Goal: Transaction & Acquisition: Book appointment/travel/reservation

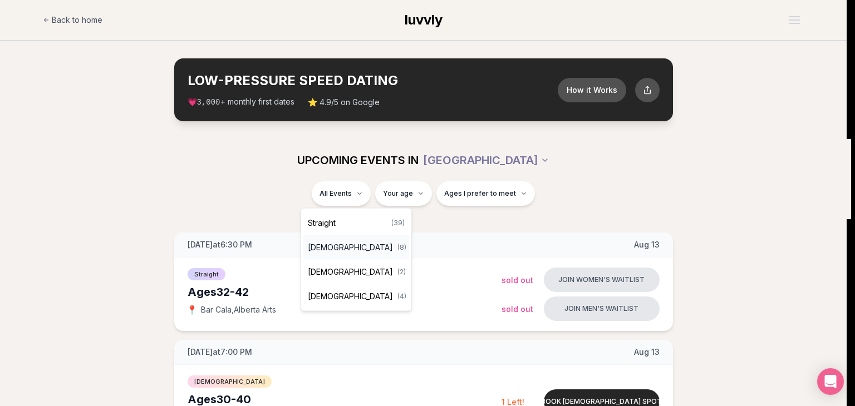
click at [348, 252] on span "[DEMOGRAPHIC_DATA]" at bounding box center [350, 247] width 85 height 11
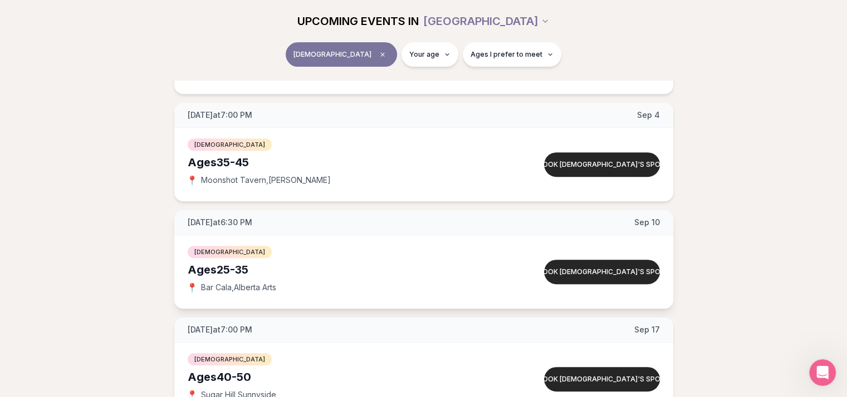
scroll to position [445, 0]
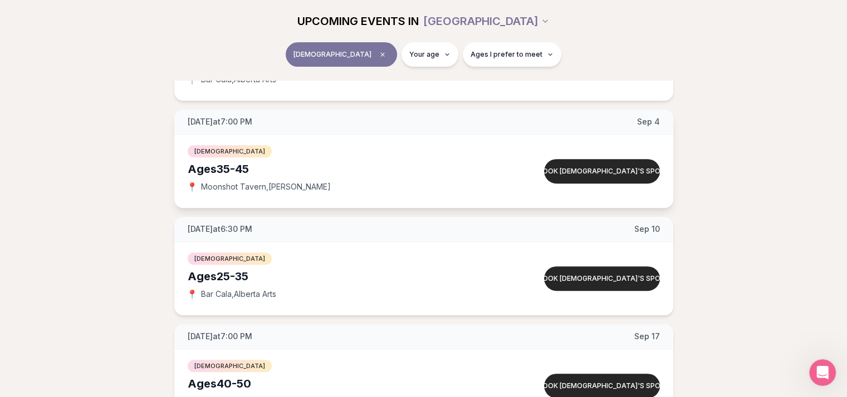
click at [335, 165] on div "Ages [DEMOGRAPHIC_DATA]" at bounding box center [345, 169] width 314 height 16
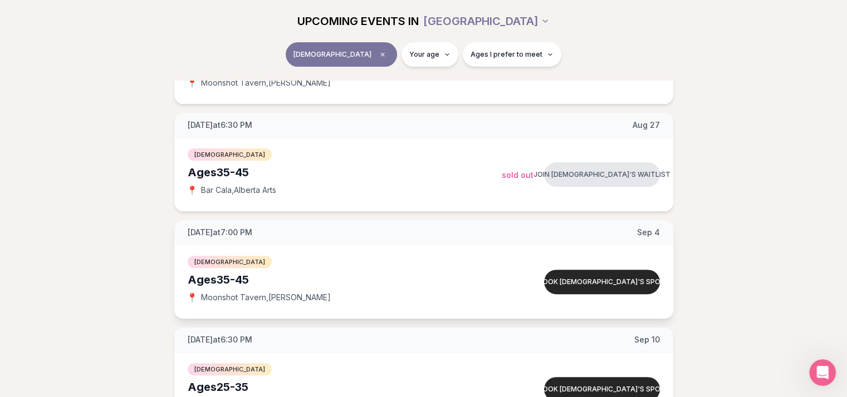
scroll to position [334, 0]
click at [601, 281] on button "Book [DEMOGRAPHIC_DATA]'s spot" at bounding box center [602, 283] width 116 height 24
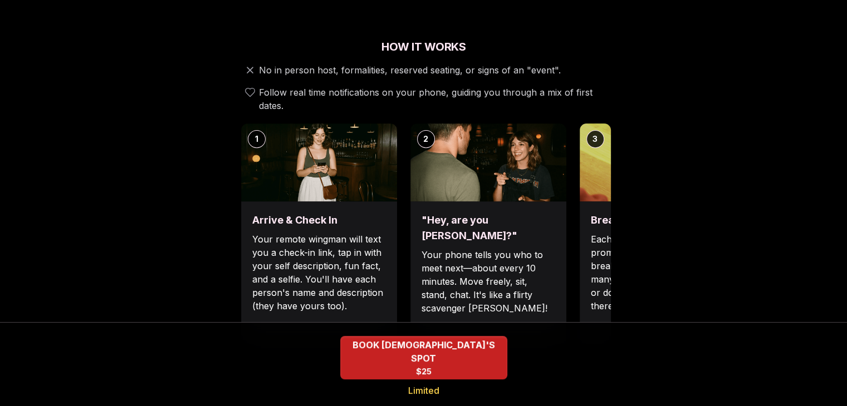
scroll to position [390, 0]
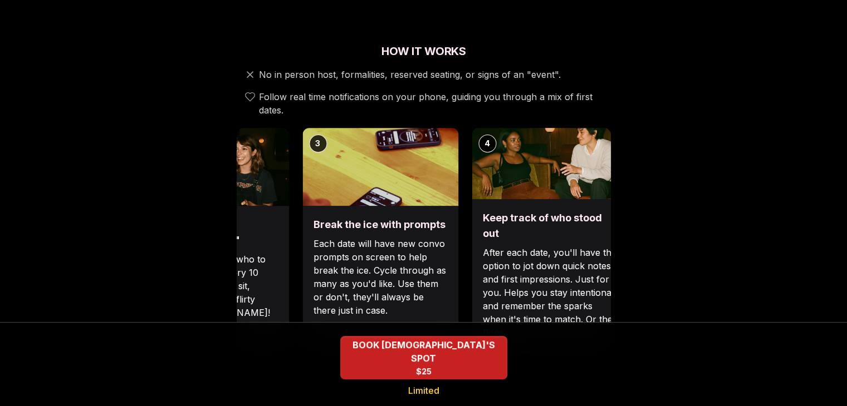
click at [302, 162] on img at bounding box center [380, 167] width 156 height 78
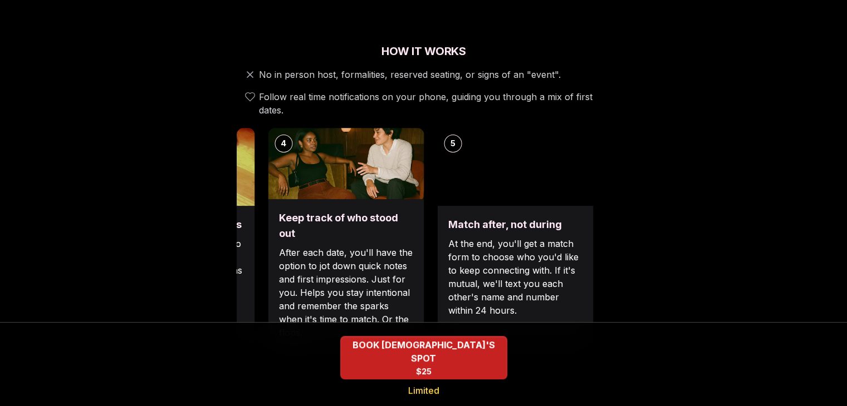
click at [374, 172] on img at bounding box center [346, 163] width 156 height 71
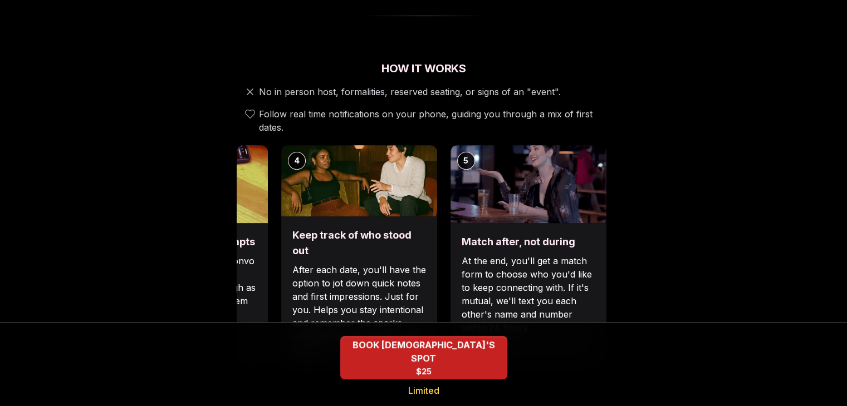
scroll to position [278, 0]
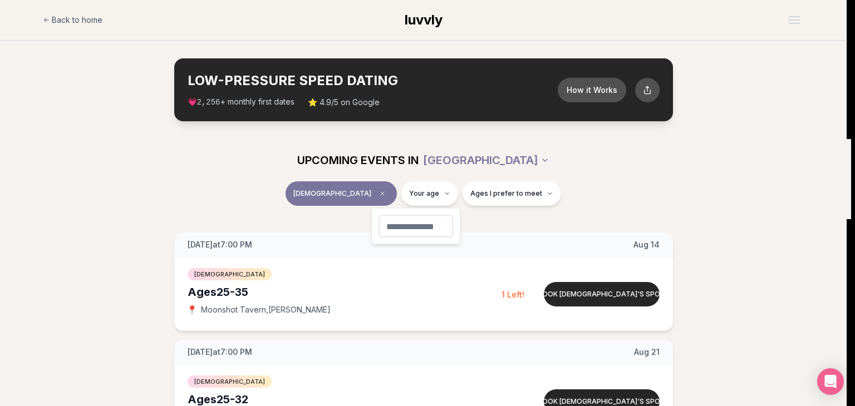
click at [421, 225] on input "number" at bounding box center [416, 226] width 75 height 22
type input "**"
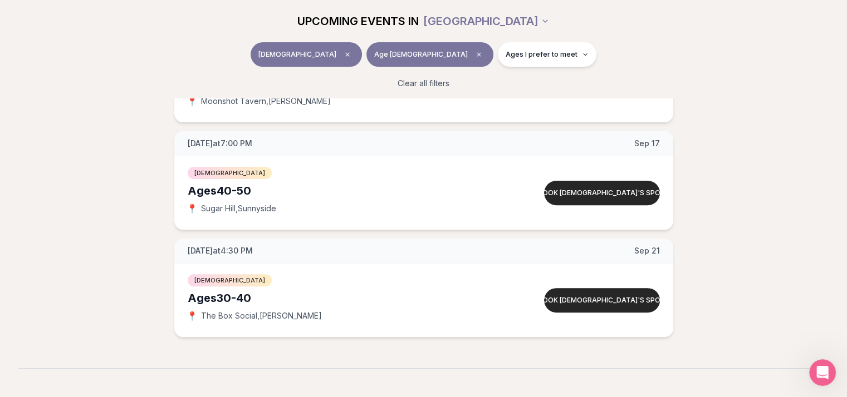
scroll to position [278, 0]
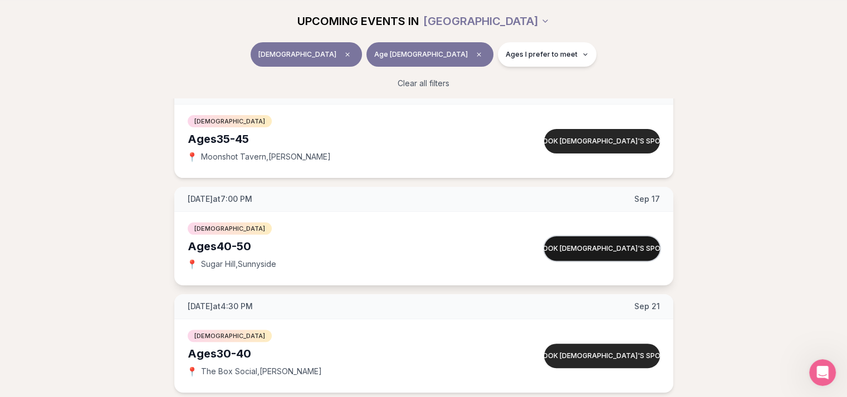
click at [586, 248] on button "Book [DEMOGRAPHIC_DATA]'s spot" at bounding box center [602, 249] width 116 height 24
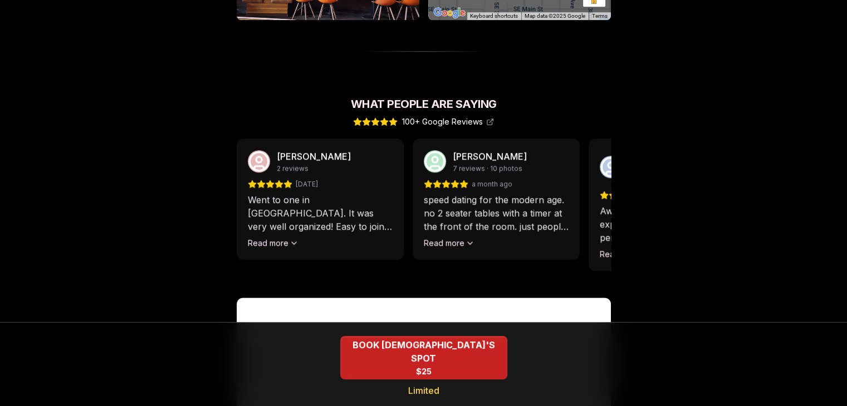
scroll to position [946, 0]
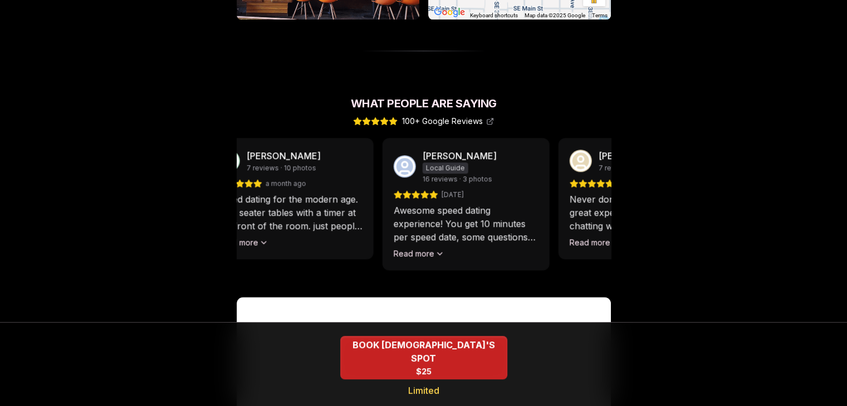
click at [299, 210] on div "speed dating for the modern age. no 2 seater tables with a timer at the front o…" at bounding box center [289, 221] width 145 height 56
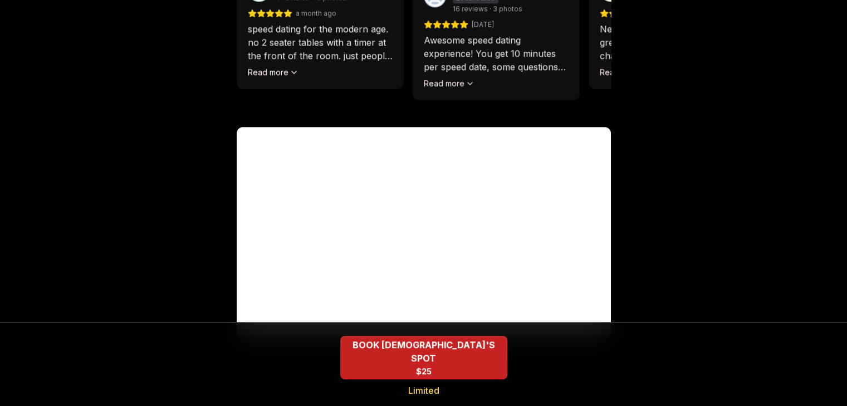
scroll to position [1117, 0]
